Goal: Task Accomplishment & Management: Manage account settings

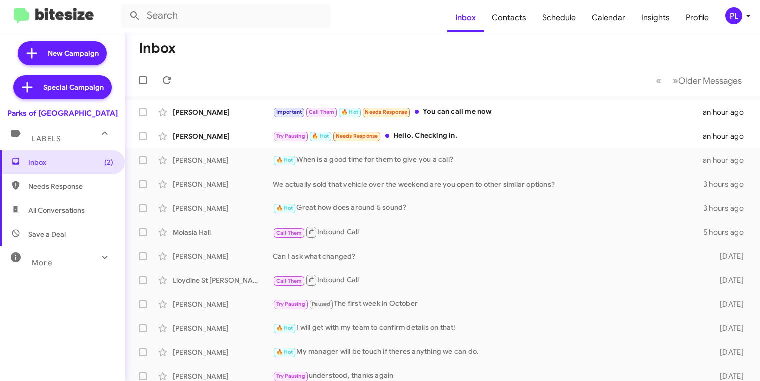
click at [750, 17] on icon at bounding box center [748, 16] width 12 height 12
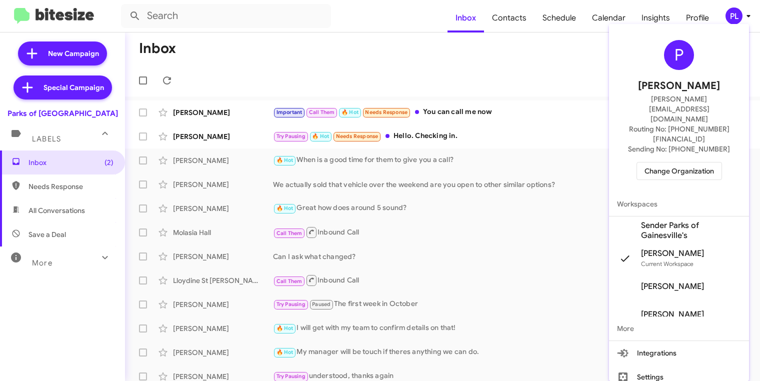
click at [668, 162] on span "Change Organization" at bounding box center [678, 170] width 69 height 17
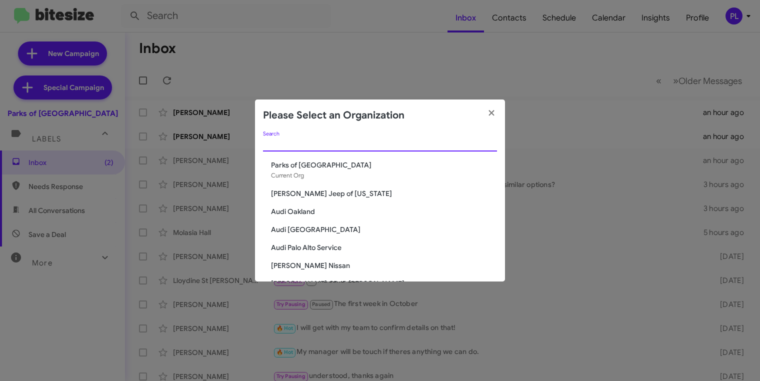
click at [400, 145] on input "Search" at bounding box center [380, 144] width 234 height 8
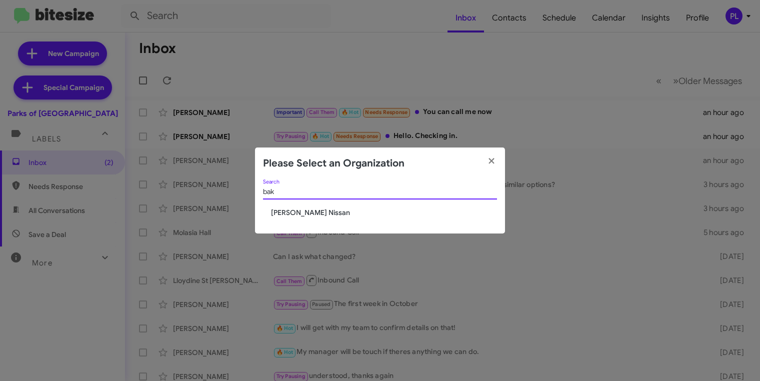
type input "bak"
click at [307, 209] on span "[PERSON_NAME] Nissan" at bounding box center [384, 212] width 226 height 10
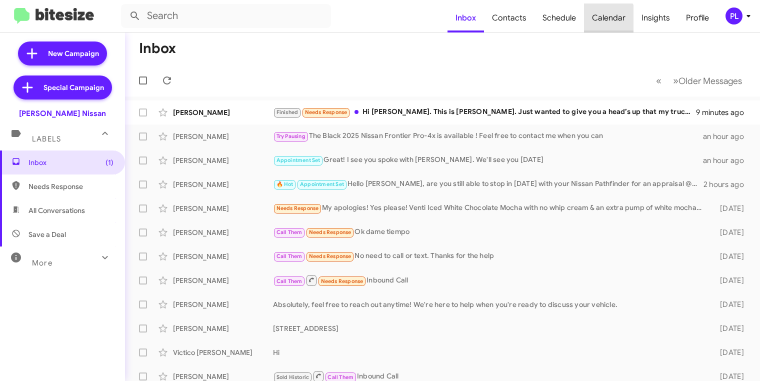
click at [607, 21] on span "Calendar" at bounding box center [608, 17] width 49 height 29
